Goal: Transaction & Acquisition: Purchase product/service

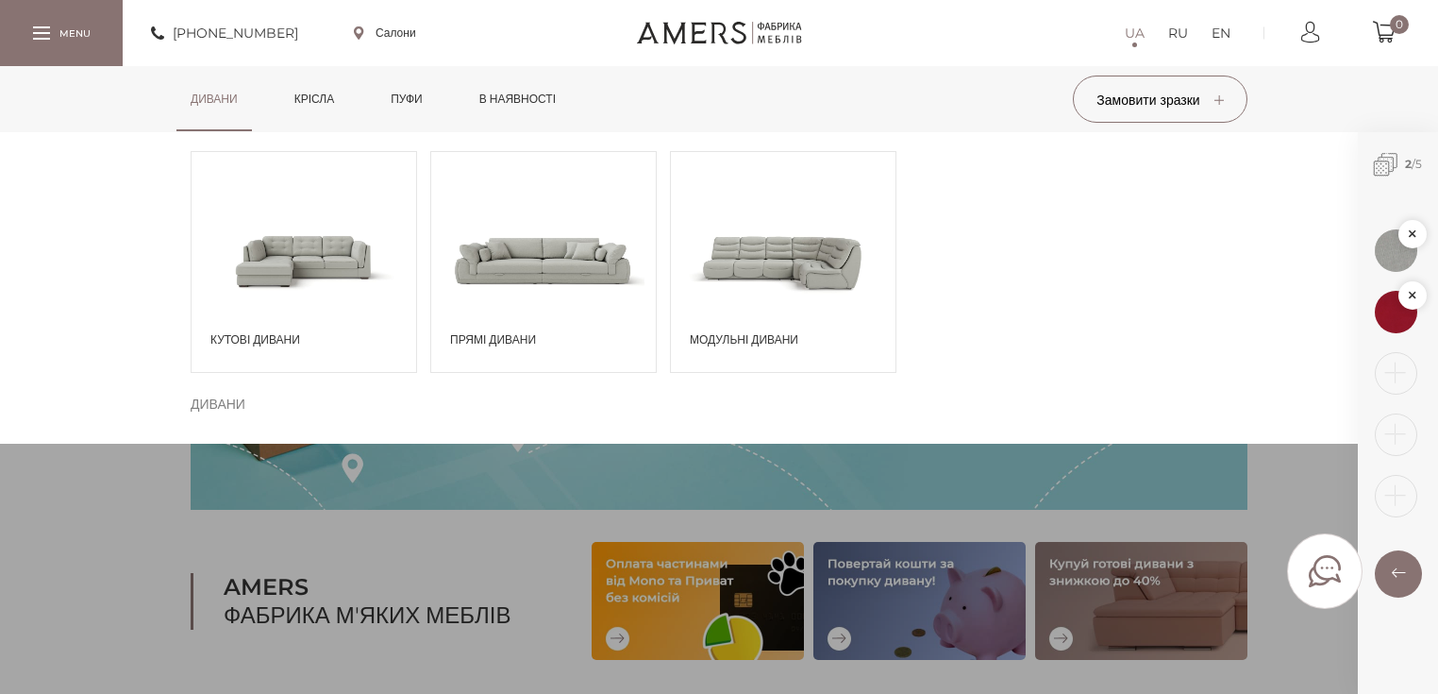
click at [513, 276] on span at bounding box center [543, 259] width 225 height 131
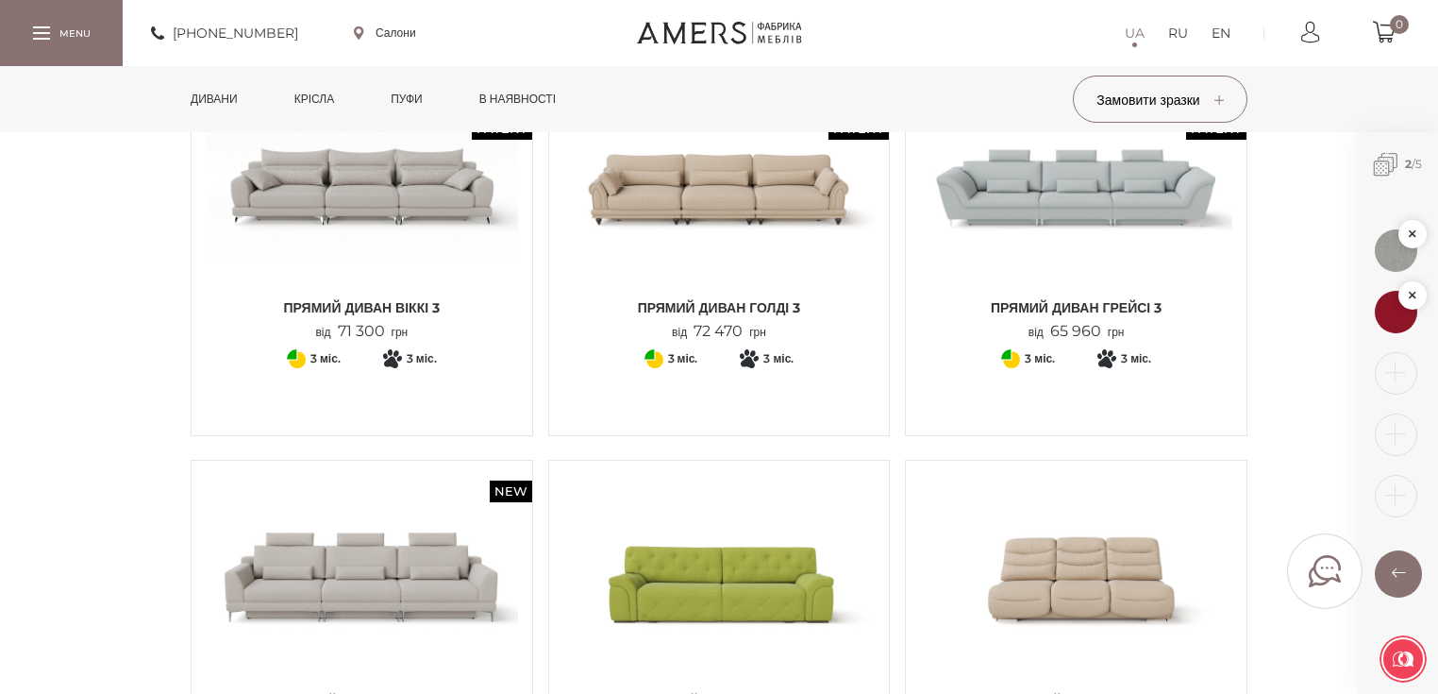
scroll to position [1963, 0]
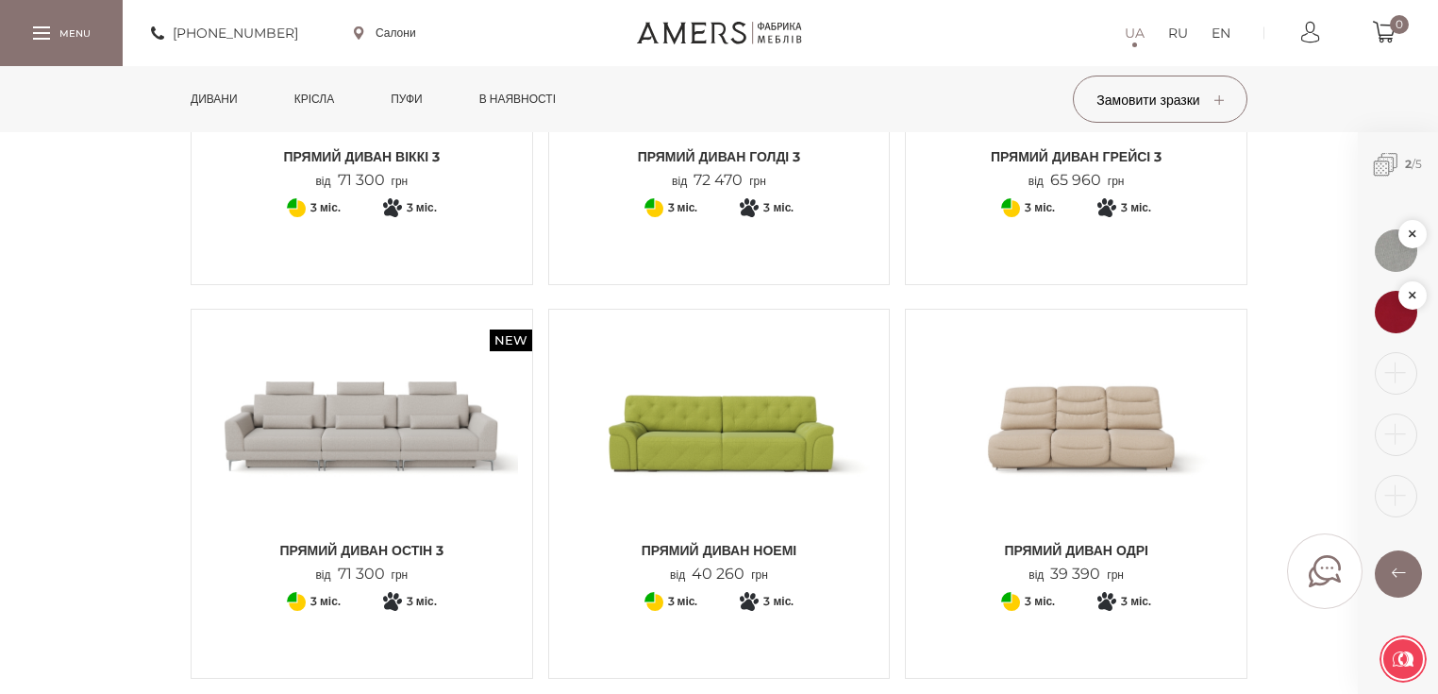
click at [367, 440] on img at bounding box center [362, 428] width 312 height 208
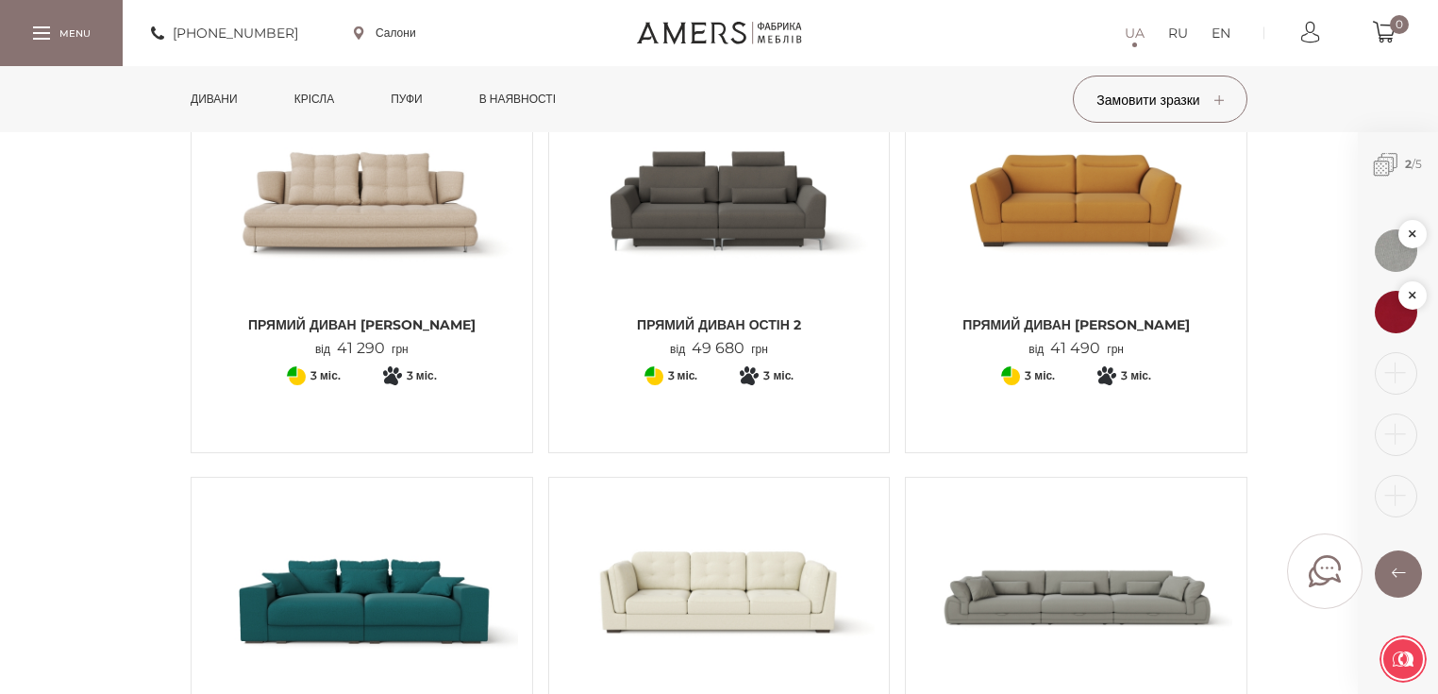
scroll to position [982, 0]
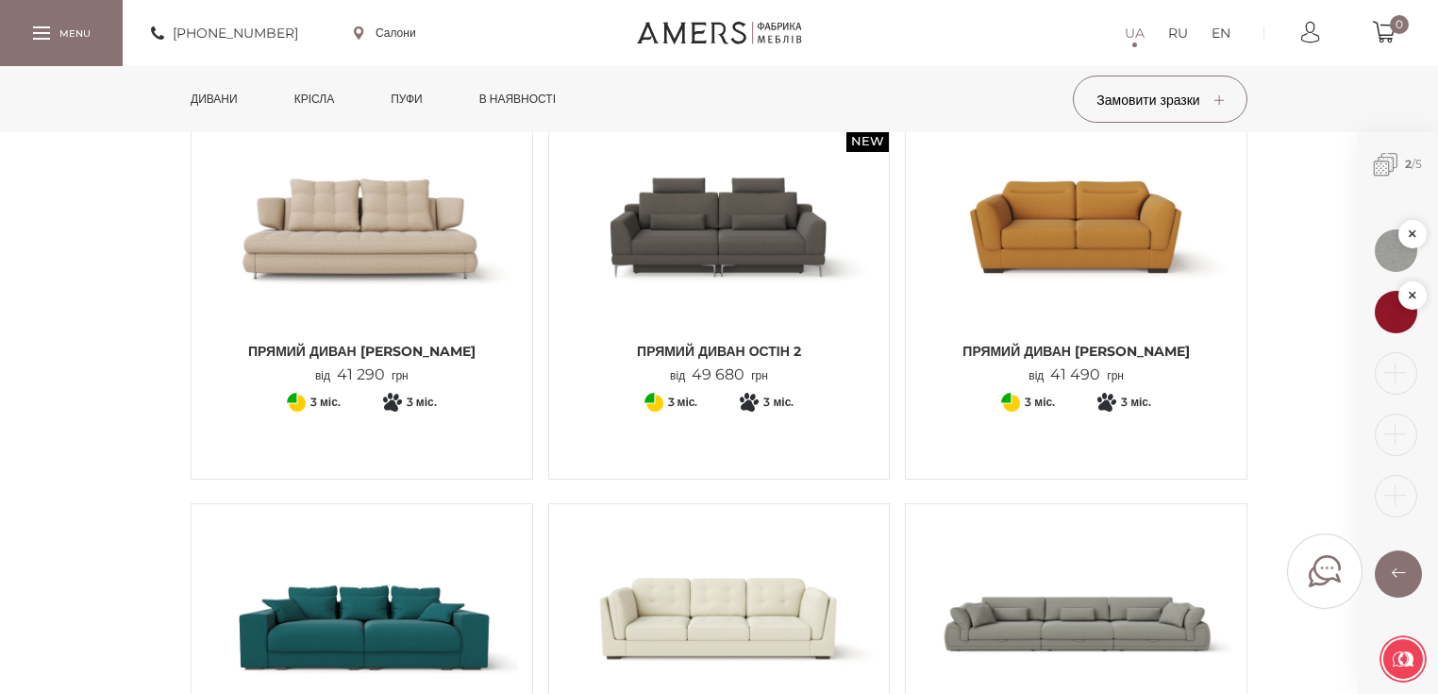
click at [828, 279] on img at bounding box center [719, 229] width 312 height 208
